Goal: Task Accomplishment & Management: Manage account settings

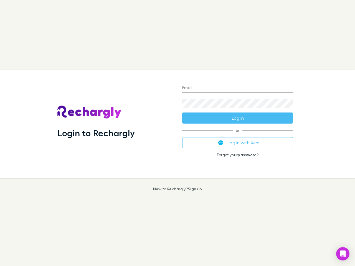
click at [177, 133] on div "Login to Rechargly" at bounding box center [115, 124] width 125 height 108
click at [238, 88] on input "Email" at bounding box center [237, 88] width 111 height 9
click at [238, 118] on button "Log in" at bounding box center [237, 118] width 111 height 11
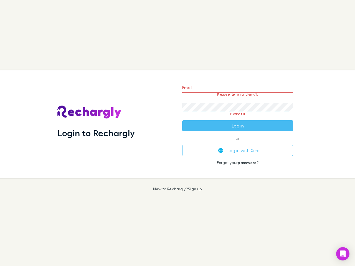
click at [238, 143] on div "Email Please enter a valid email. Password Please fill Log in or Log in with Xe…" at bounding box center [238, 124] width 120 height 108
click at [343, 254] on icon "Open Intercom Messenger" at bounding box center [343, 254] width 6 height 7
